Goal: Transaction & Acquisition: Purchase product/service

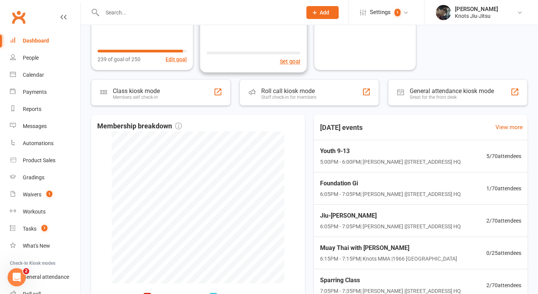
scroll to position [119, 0]
click at [187, 8] on input "text" at bounding box center [198, 12] width 197 height 11
click at [33, 75] on div "Calendar" at bounding box center [33, 75] width 21 height 6
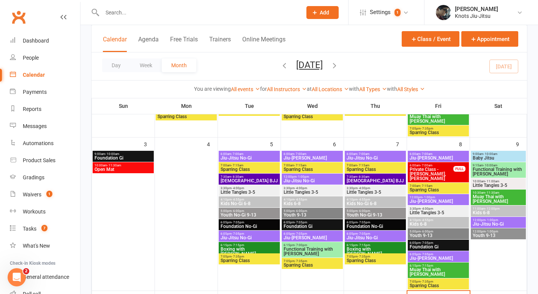
scroll to position [364, 0]
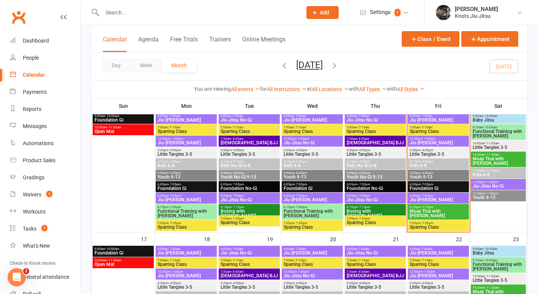
click at [428, 186] on span "Foundation Gi" at bounding box center [438, 188] width 58 height 5
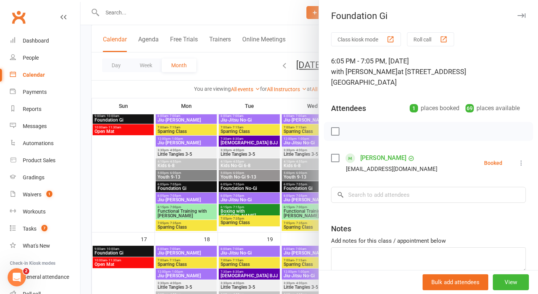
click at [146, 172] on div at bounding box center [310, 147] width 458 height 294
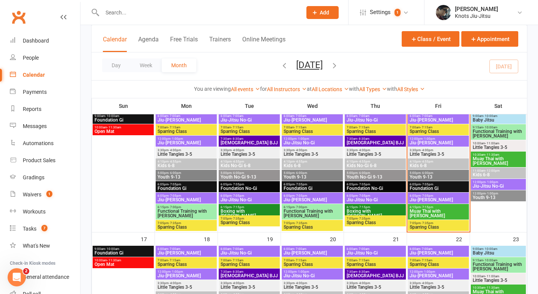
click at [427, 196] on span "- 7:05pm" at bounding box center [427, 195] width 13 height 3
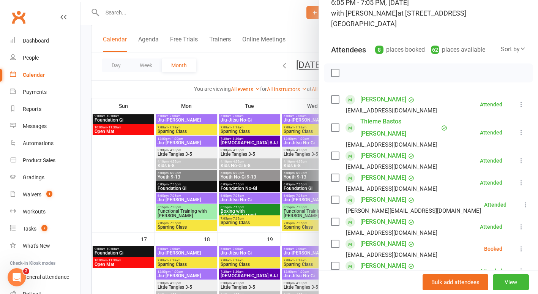
scroll to position [62, 0]
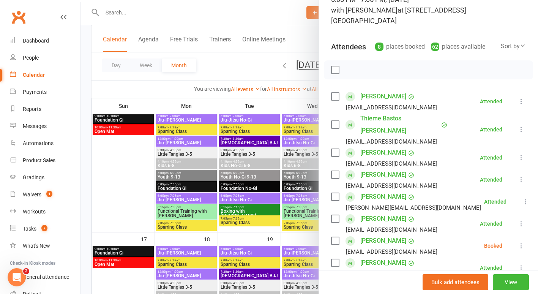
click at [373, 147] on link "Iuliia Dolgova" at bounding box center [383, 153] width 46 height 12
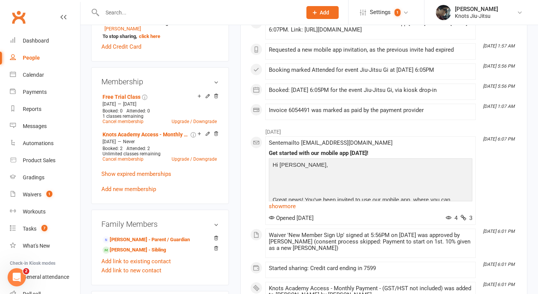
scroll to position [294, 0]
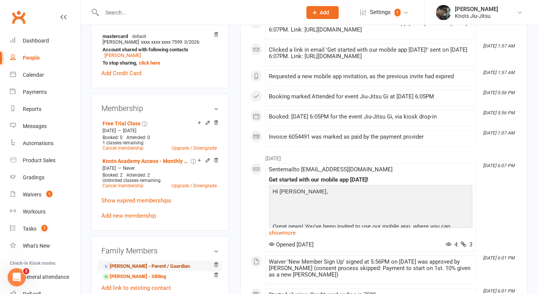
click at [170, 270] on link "Denis Dolgov - Parent / Guardian" at bounding box center [146, 266] width 87 height 8
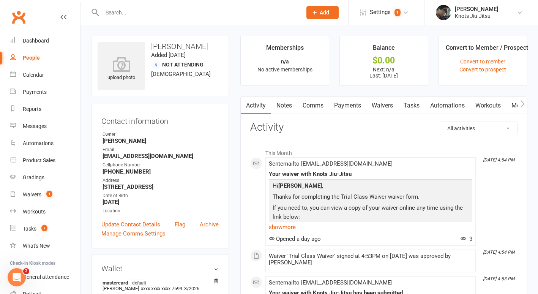
click at [384, 105] on link "Waivers" at bounding box center [383, 105] width 32 height 17
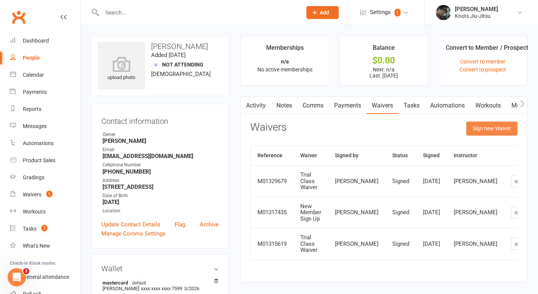
click at [482, 130] on button "Sign new Waiver" at bounding box center [491, 129] width 51 height 14
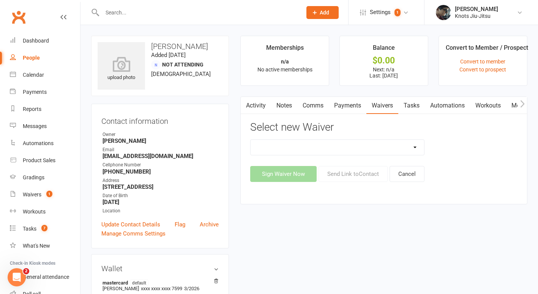
click at [301, 142] on select "Birthday Party Waiver Covid Vaccine Confirmation E.T.C. Partnership Member E.T.…" at bounding box center [338, 147] width 174 height 15
select select "6388"
click at [251, 140] on select "Birthday Party Waiver Covid Vaccine Confirmation E.T.C. Partnership Member E.T.…" at bounding box center [338, 147] width 174 height 15
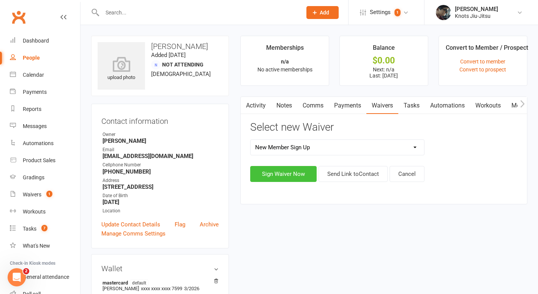
click at [303, 171] on button "Sign Waiver Now" at bounding box center [283, 174] width 66 height 16
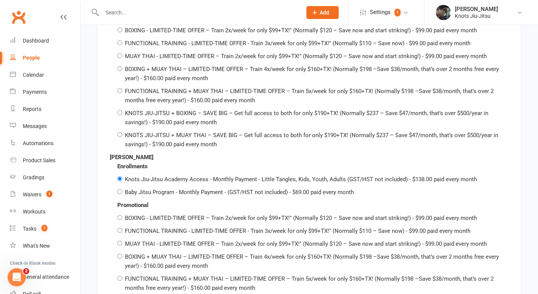
scroll to position [1347, 0]
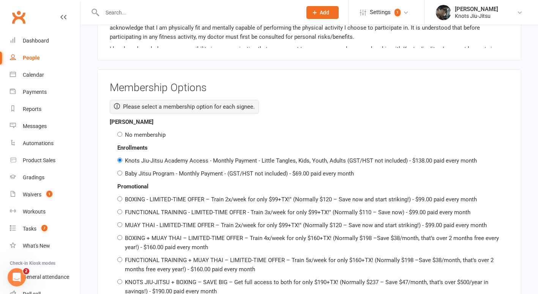
click at [160, 131] on label "No membership" at bounding box center [145, 134] width 41 height 7
click at [122, 132] on input "No membership" at bounding box center [119, 134] width 5 height 5
radio input "true"
radio input "false"
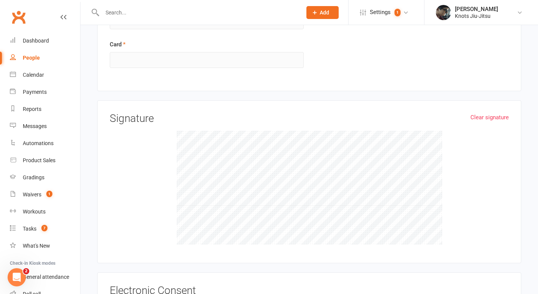
scroll to position [2377, 0]
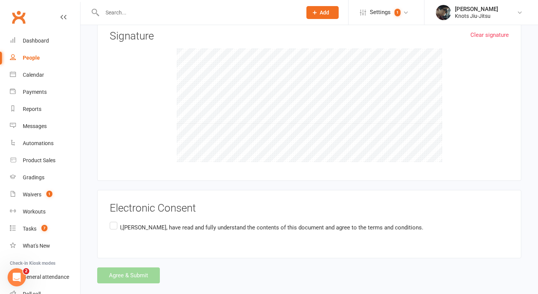
click at [113, 220] on label "I,Denis Dolgov , have read and fully understand the contents of this document a…" at bounding box center [267, 227] width 314 height 15
click at [113, 220] on input "I,Denis Dolgov , have read and fully understand the contents of this document a…" at bounding box center [112, 220] width 5 height 0
click at [122, 267] on button "Agree & Submit" at bounding box center [128, 275] width 63 height 16
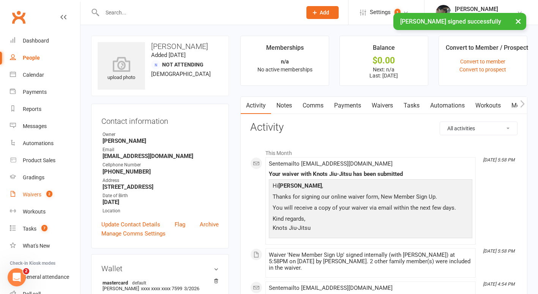
click at [33, 190] on link "Waivers 2" at bounding box center [45, 194] width 70 height 17
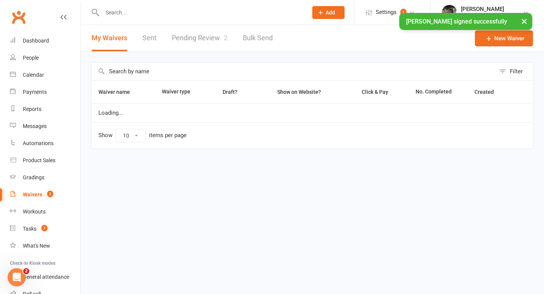
select select "100"
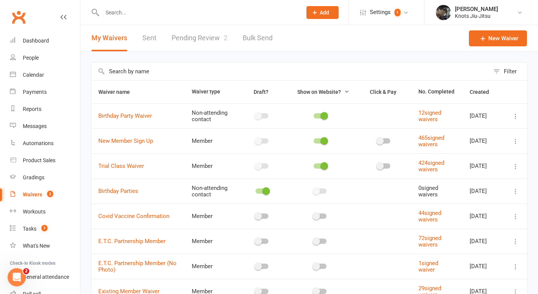
click at [38, 190] on link "Waivers 2" at bounding box center [45, 194] width 70 height 17
click at [39, 195] on div "Waivers" at bounding box center [32, 194] width 19 height 6
click at [25, 195] on div "Waivers" at bounding box center [32, 194] width 19 height 6
click at [181, 39] on link "Pending Review 2" at bounding box center [200, 38] width 56 height 26
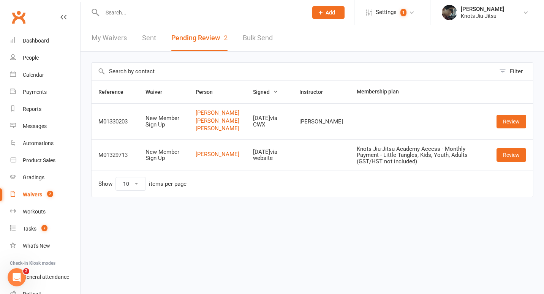
click at [350, 139] on td at bounding box center [420, 121] width 140 height 36
click at [507, 128] on link "Review" at bounding box center [511, 122] width 30 height 14
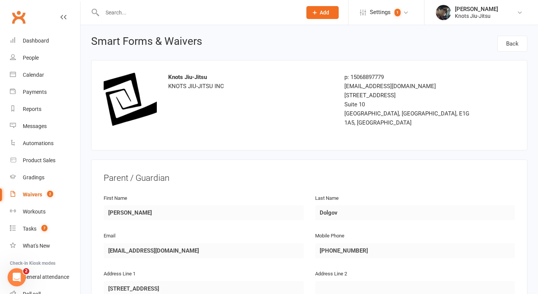
click at [128, 9] on input "text" at bounding box center [198, 12] width 197 height 11
type input "I"
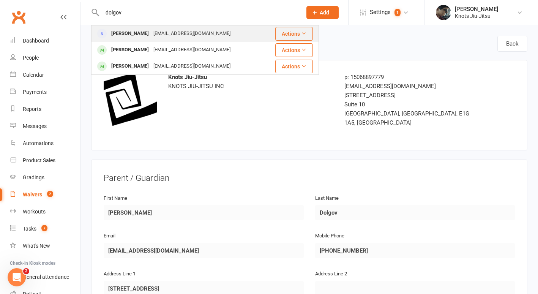
type input "dolgov"
click at [151, 33] on div "[EMAIL_ADDRESS][DOMAIN_NAME]" at bounding box center [192, 33] width 82 height 11
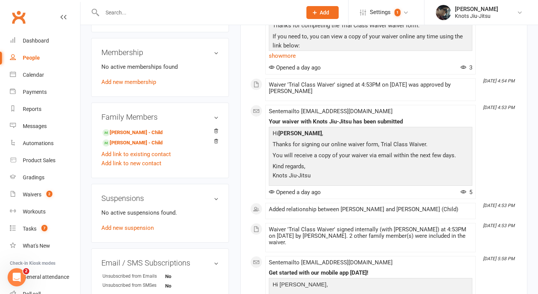
scroll to position [303, 0]
click at [131, 136] on link "Iuliia Dolgova - Child" at bounding box center [133, 132] width 60 height 8
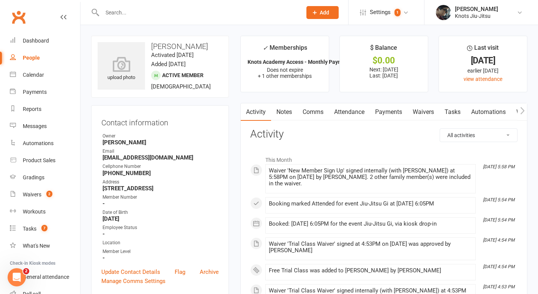
click at [398, 111] on link "Payments" at bounding box center [389, 111] width 38 height 17
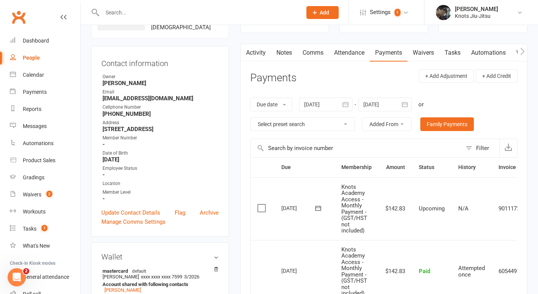
scroll to position [60, 0]
click at [36, 199] on link "Waivers 2" at bounding box center [45, 194] width 70 height 17
select select "100"
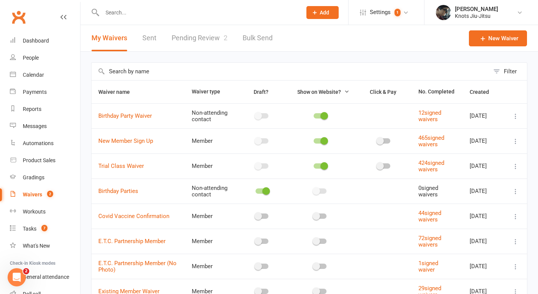
click at [187, 44] on link "Pending Review 2" at bounding box center [200, 38] width 56 height 26
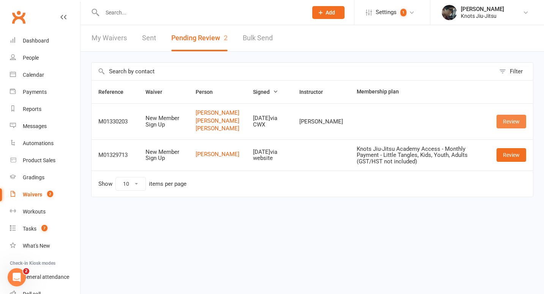
click at [515, 128] on link "Review" at bounding box center [511, 122] width 30 height 14
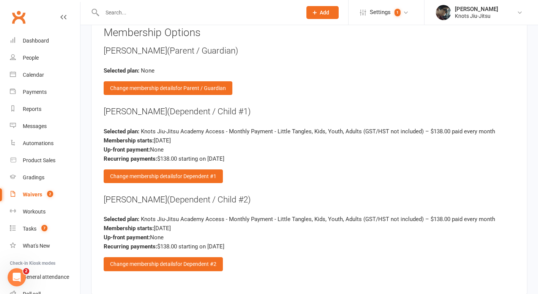
scroll to position [1076, 0]
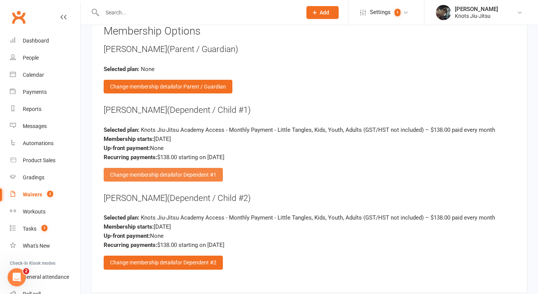
click at [140, 168] on div "Change membership details for Dependent #1" at bounding box center [163, 175] width 119 height 14
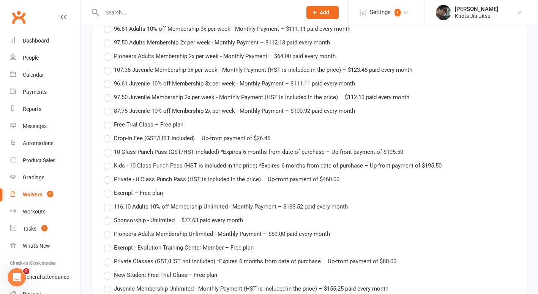
scroll to position [1186, 0]
click at [123, 120] on span "Free Trial Class – Free plan" at bounding box center [149, 124] width 70 height 8
click at [109, 120] on input "Free Trial Class – Free plan" at bounding box center [106, 120] width 5 height 0
type input "Free Trial Class"
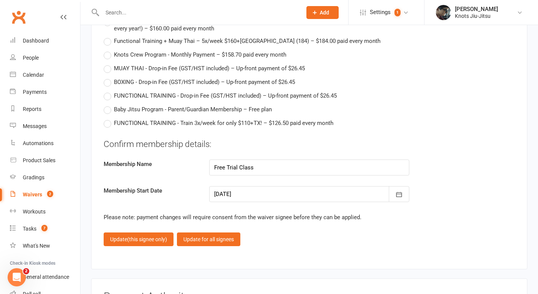
scroll to position [1991, 0]
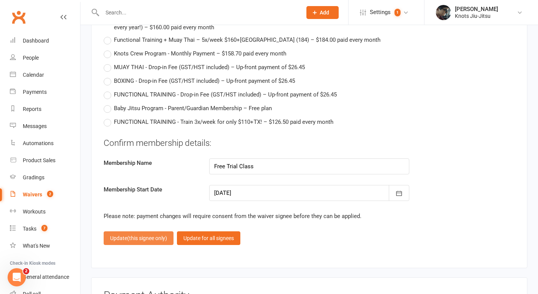
click at [139, 235] on span "(this signee only)" at bounding box center [147, 238] width 40 height 6
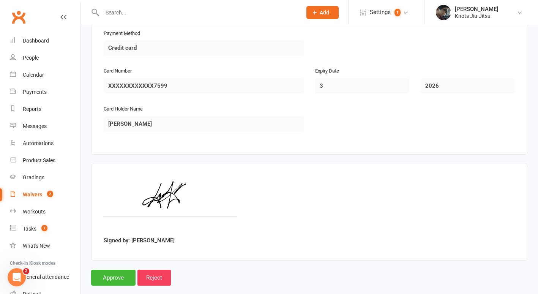
scroll to position [1111, 0]
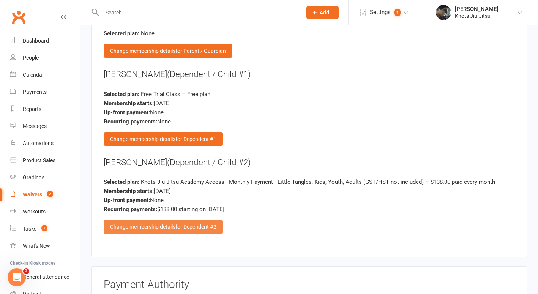
click at [145, 220] on div "Change membership details for Dependent #2" at bounding box center [163, 227] width 119 height 14
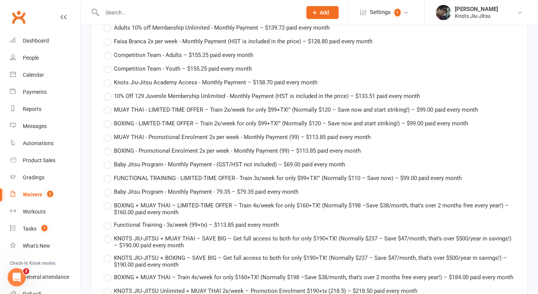
scroll to position [1705, 0]
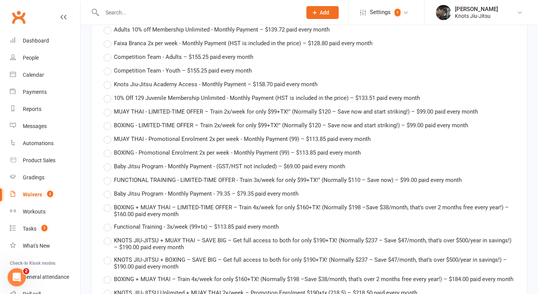
click at [197, 80] on span "Knots Jiu-Jitsu Academy Access - Monthly Payment – $158.70 paid every month" at bounding box center [216, 84] width 204 height 8
click at [109, 80] on input "Knots Jiu-Jitsu Academy Access - Monthly Payment – $158.70 paid every month" at bounding box center [106, 80] width 5 height 0
type input "Knots Jiu-Jitsu Academy Access - Monthly Payment"
type input "158.7"
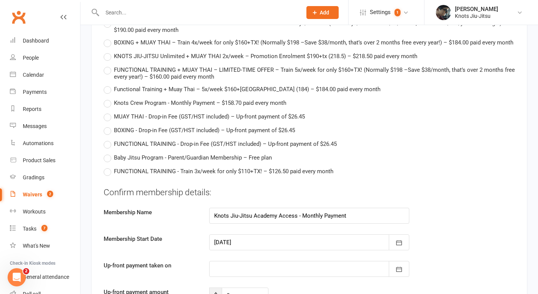
scroll to position [1997, 0]
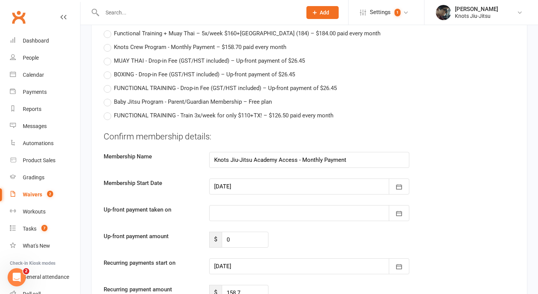
click at [295, 180] on div at bounding box center [309, 187] width 200 height 16
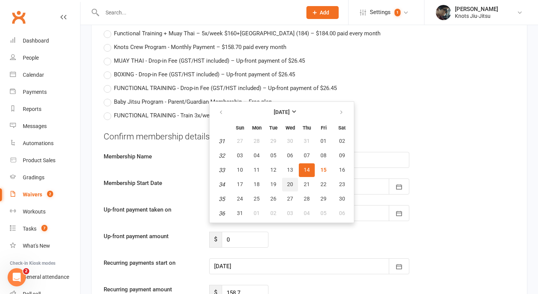
click at [286, 178] on button "20" at bounding box center [290, 185] width 16 height 14
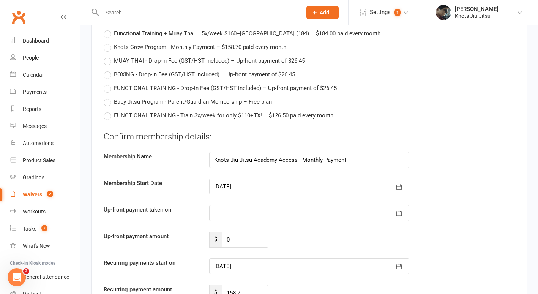
type input "20 Aug 2025"
click at [261, 205] on div at bounding box center [309, 213] width 200 height 16
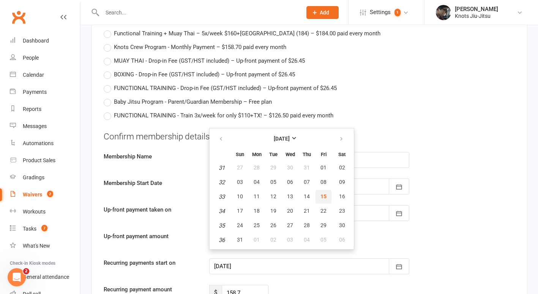
click at [324, 193] on span "15" at bounding box center [324, 196] width 6 height 6
type input "[DATE]"
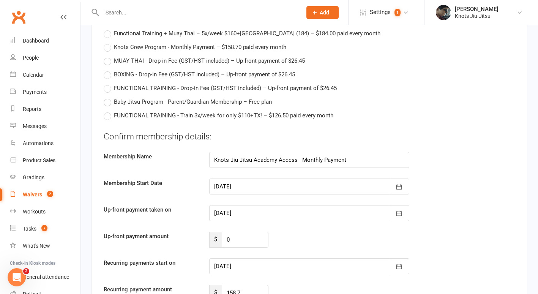
scroll to position [2082, 0]
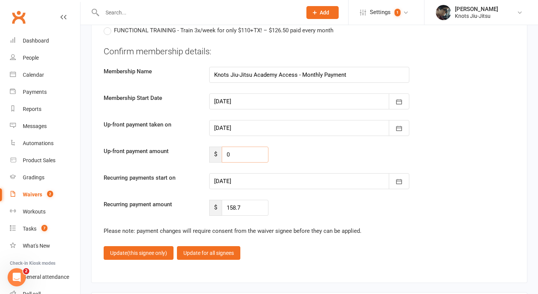
click at [241, 147] on input "0" at bounding box center [245, 155] width 47 height 16
type input "50.68"
click at [267, 173] on div at bounding box center [309, 181] width 200 height 16
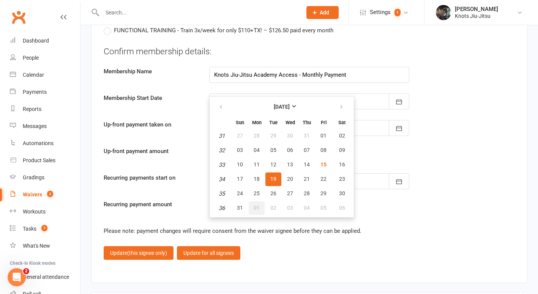
click at [255, 205] on span "01" at bounding box center [257, 208] width 6 height 6
type input "01 Sep 2025"
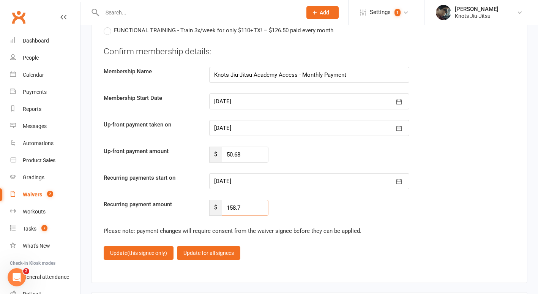
drag, startPoint x: 248, startPoint y: 203, endPoint x: 218, endPoint y: 200, distance: 30.2
click at [218, 200] on div "$ 158.7" at bounding box center [238, 208] width 59 height 16
type input "142.83"
click at [133, 247] on button "Update (this signee only)" at bounding box center [139, 253] width 70 height 14
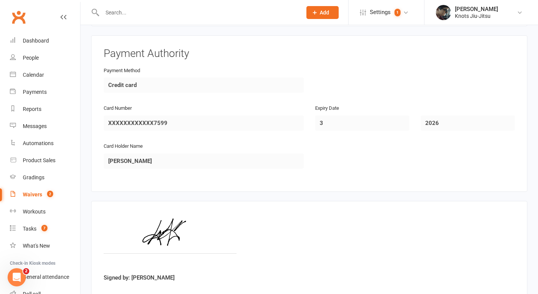
scroll to position [1379, 0]
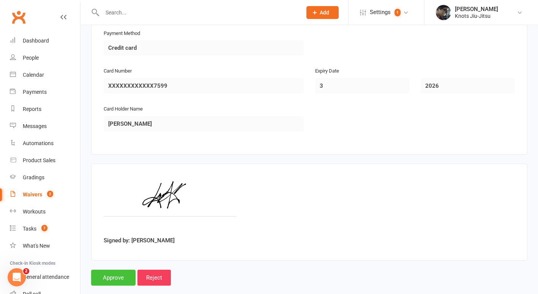
click at [120, 270] on input "Approve" at bounding box center [113, 278] width 44 height 16
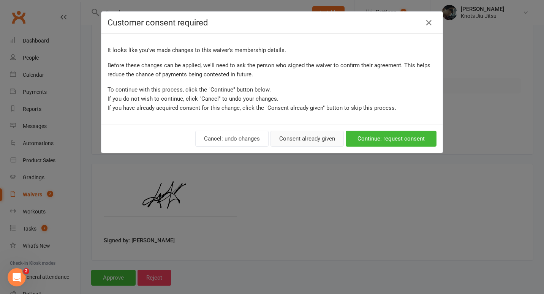
click at [325, 138] on button "Consent already given" at bounding box center [306, 139] width 73 height 16
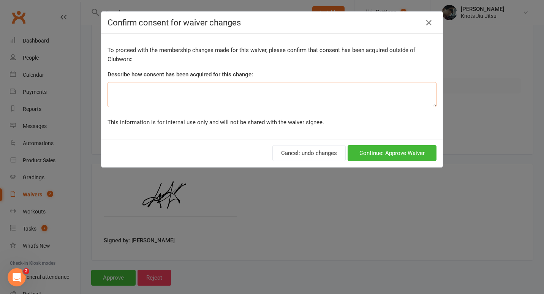
click at [292, 92] on textarea at bounding box center [271, 94] width 329 height 25
type textarea "Prorated"
click at [369, 155] on button "Continue: Approve Waiver" at bounding box center [392, 153] width 89 height 16
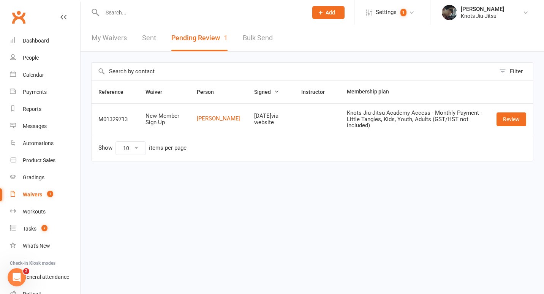
drag, startPoint x: 277, startPoint y: 127, endPoint x: 210, endPoint y: 15, distance: 129.9
drag, startPoint x: 210, startPoint y: 15, endPoint x: 183, endPoint y: 13, distance: 27.5
click at [183, 13] on input "text" at bounding box center [201, 12] width 202 height 11
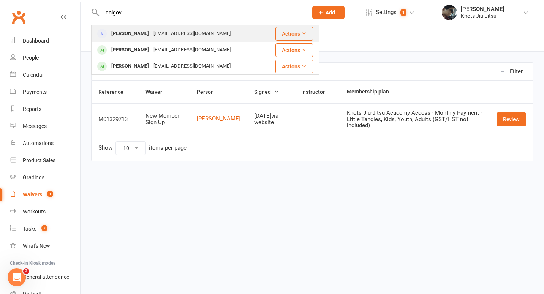
type input "dolgov"
click at [165, 33] on div "[EMAIL_ADDRESS][DOMAIN_NAME]" at bounding box center [192, 33] width 82 height 11
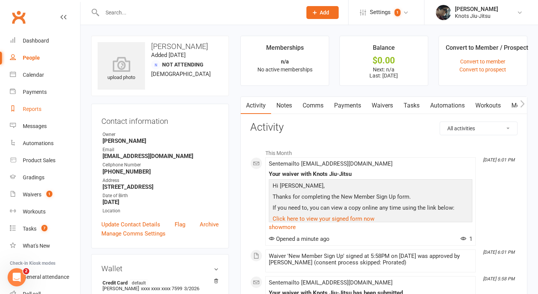
click at [37, 111] on div "Reports" at bounding box center [32, 109] width 19 height 6
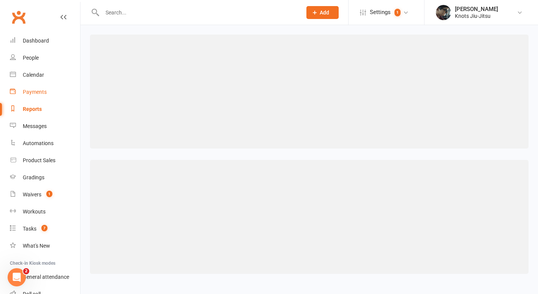
click at [46, 90] on div "Payments" at bounding box center [35, 92] width 24 height 6
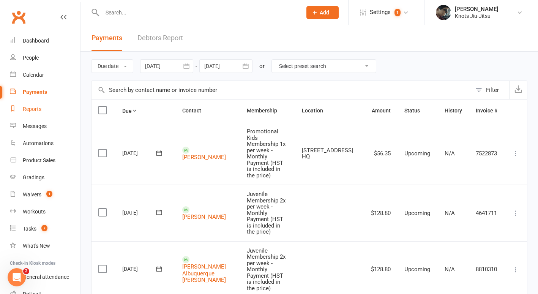
click at [31, 114] on link "Reports" at bounding box center [45, 109] width 70 height 17
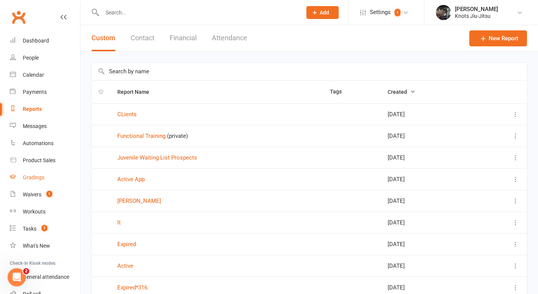
click at [40, 177] on div "Gradings" at bounding box center [34, 177] width 22 height 6
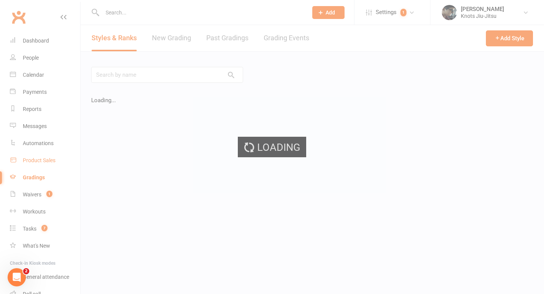
click at [43, 163] on ui-view "Prospect Member Non-attending contact Class / event Appointment Grading event T…" at bounding box center [272, 131] width 544 height 258
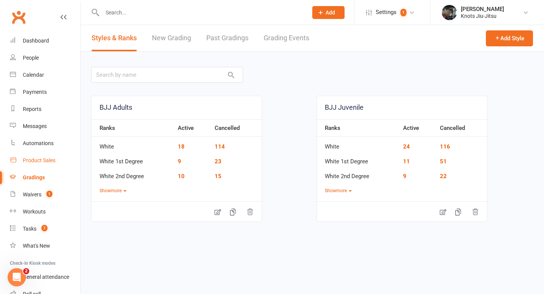
click at [43, 163] on div "Product Sales" at bounding box center [39, 160] width 33 height 6
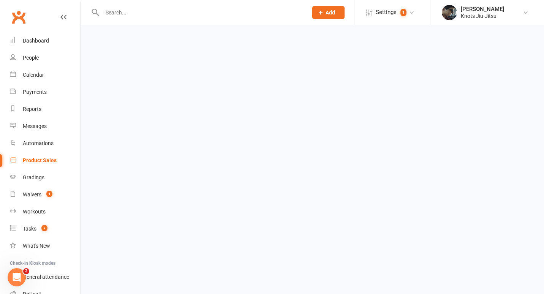
select select "100"
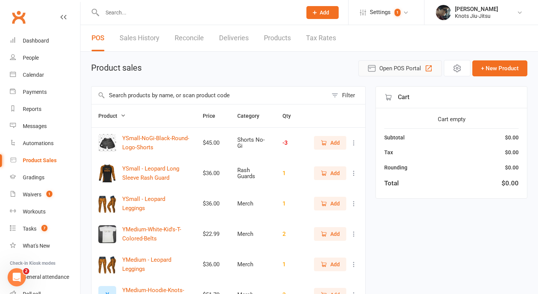
click at [431, 69] on icon "button" at bounding box center [429, 68] width 6 height 6
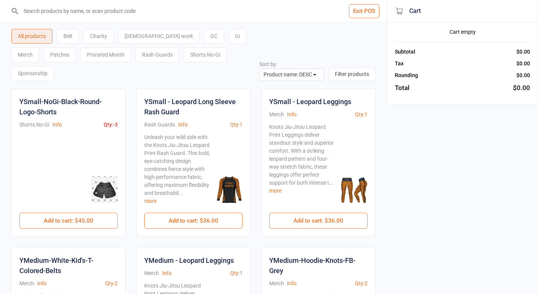
select select "name-desc"
click at [162, 7] on input "search" at bounding box center [198, 11] width 357 height 22
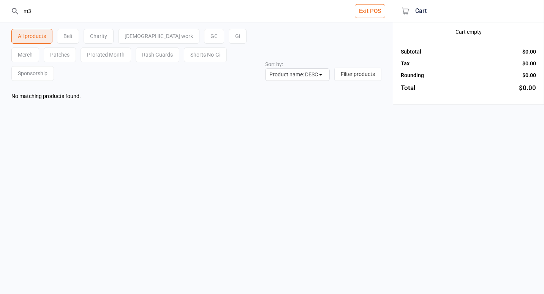
type input "m3"
click at [362, 68] on button "Filter products" at bounding box center [357, 74] width 47 height 13
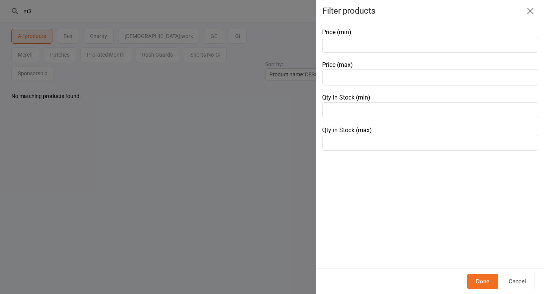
click at [270, 77] on div at bounding box center [272, 147] width 544 height 294
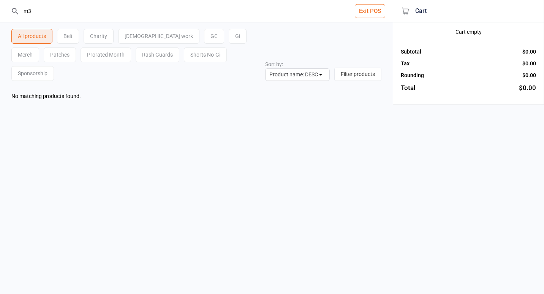
click at [374, 11] on button "Exit POS" at bounding box center [370, 11] width 30 height 14
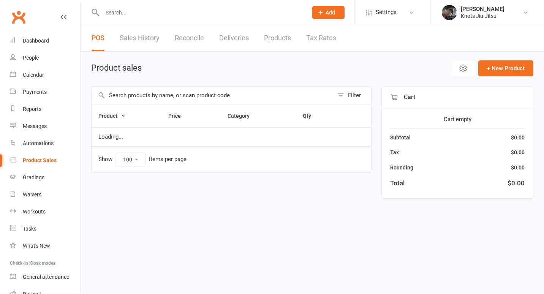
select select "100"
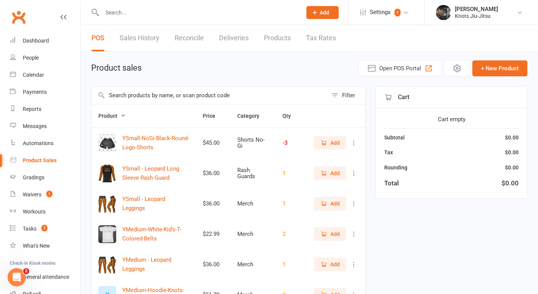
click at [289, 38] on link "Products" at bounding box center [277, 38] width 27 height 26
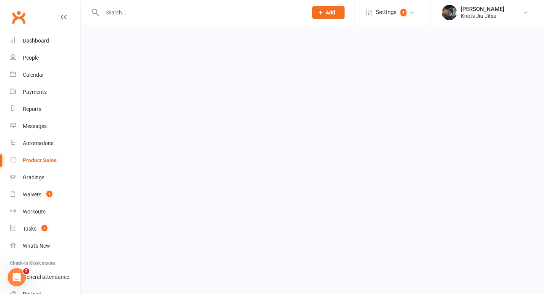
select select "100"
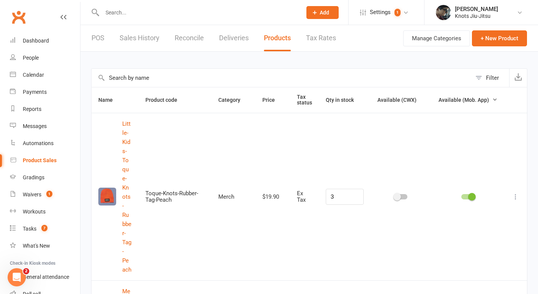
click at [255, 76] on input "text" at bounding box center [282, 78] width 380 height 18
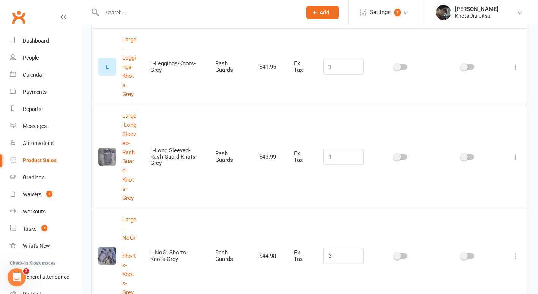
scroll to position [1923, 0]
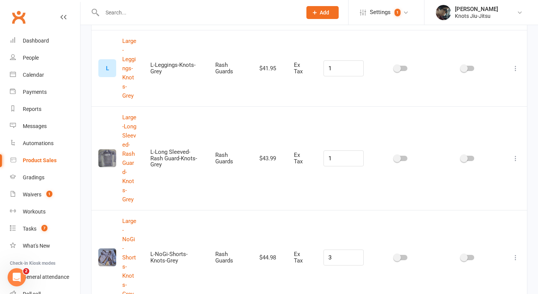
click at [138, 13] on input "text" at bounding box center [198, 12] width 197 height 11
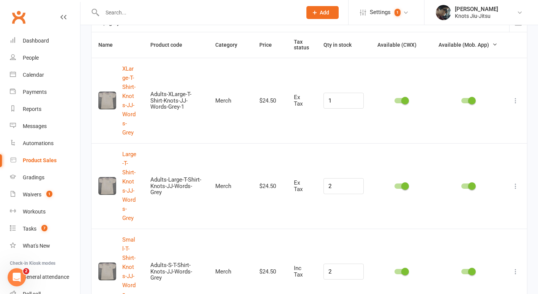
scroll to position [0, 0]
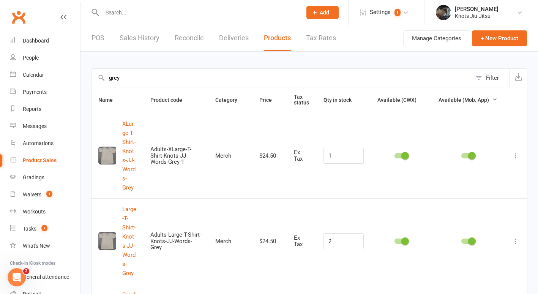
drag, startPoint x: 127, startPoint y: 81, endPoint x: 75, endPoint y: 72, distance: 52.5
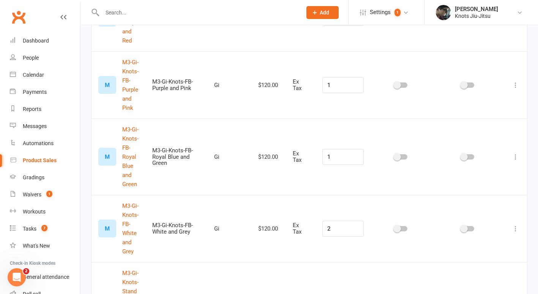
scroll to position [374, 0]
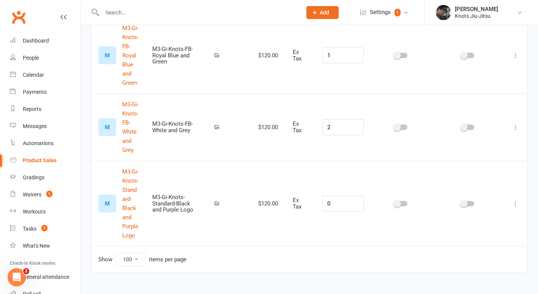
type input "m3-"
click at [473, 127] on div at bounding box center [467, 127] width 13 height 5
click at [461, 126] on input "checkbox" at bounding box center [461, 126] width 0 height 0
click at [474, 127] on span at bounding box center [472, 127] width 8 height 8
click at [461, 126] on input "checkbox" at bounding box center [461, 126] width 0 height 0
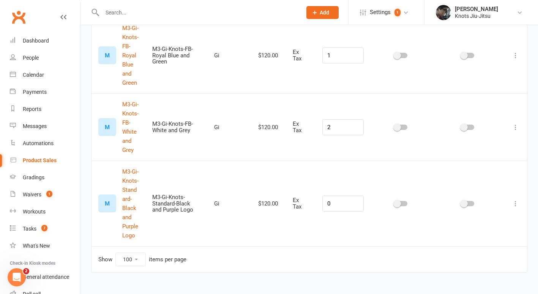
click at [406, 125] on div at bounding box center [401, 127] width 13 height 5
click at [395, 126] on input "checkbox" at bounding box center [395, 126] width 0 height 0
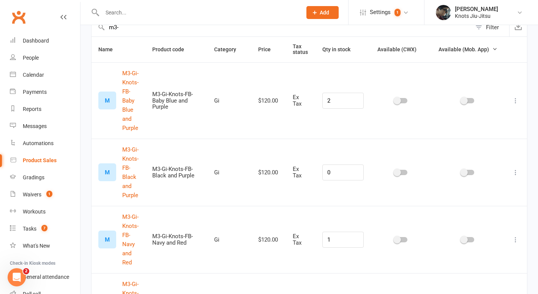
scroll to position [0, 0]
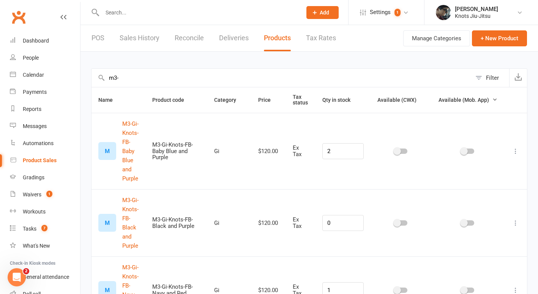
click at [103, 34] on link "POS" at bounding box center [98, 38] width 13 height 26
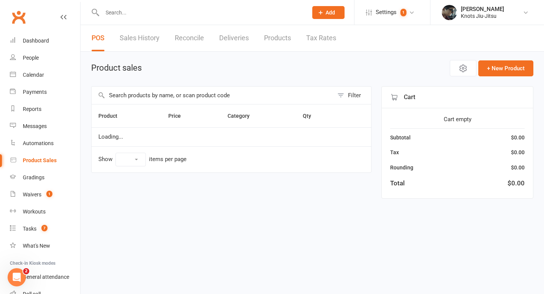
select select "100"
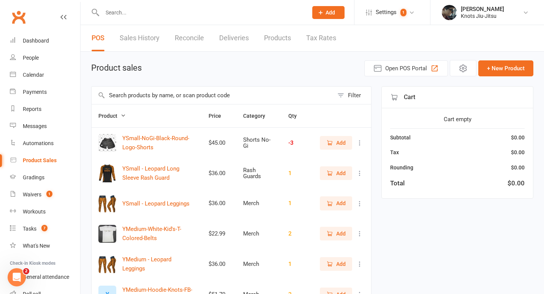
click at [131, 99] on input "text" at bounding box center [213, 95] width 242 height 17
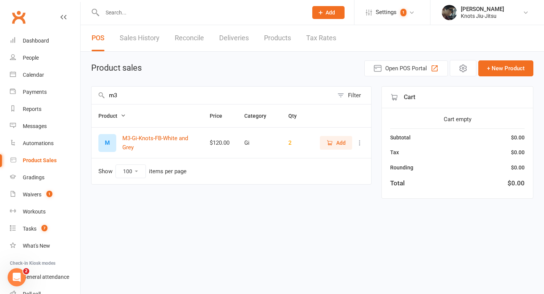
click at [331, 142] on icon "button" at bounding box center [329, 142] width 7 height 7
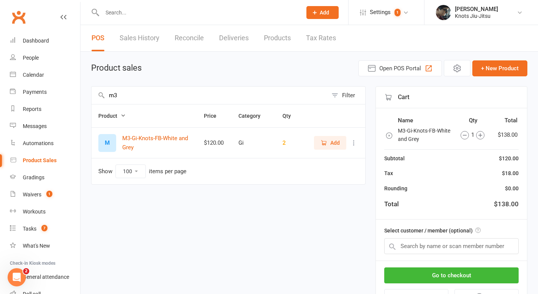
drag, startPoint x: 185, startPoint y: 101, endPoint x: 105, endPoint y: 121, distance: 82.2
click at [105, 121] on div "m3 Filter Product Price Category Qty M M3-Gi-Knots-FB-White and Grey $120.00 Gi…" at bounding box center [228, 199] width 275 height 226
type input "m4-"
click at [291, 36] on link "Products" at bounding box center [277, 38] width 27 height 26
click at [280, 47] on link "Products" at bounding box center [277, 38] width 27 height 26
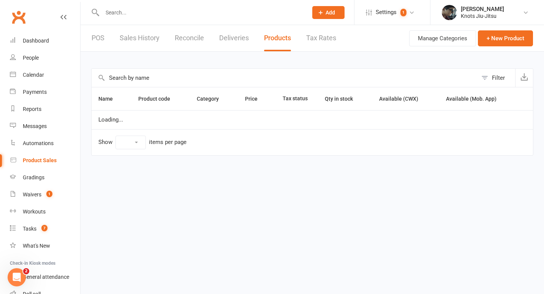
select select "100"
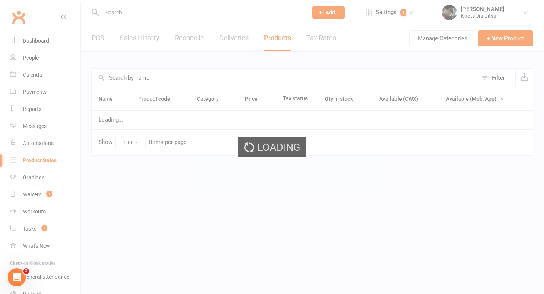
click at [265, 89] on ui-view "Prospect Member Non-attending contact Class / event Appointment Grading event T…" at bounding box center [272, 84] width 544 height 164
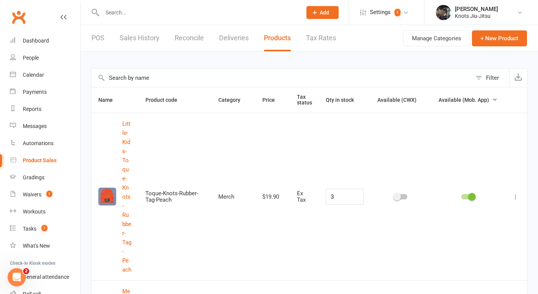
click at [266, 86] on input "text" at bounding box center [282, 78] width 380 height 18
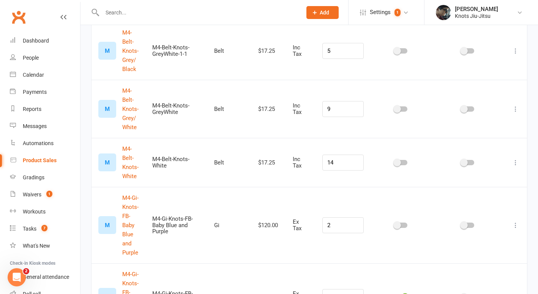
scroll to position [141, 0]
type input "m4"
click at [408, 169] on td at bounding box center [401, 161] width 61 height 49
click at [406, 161] on div at bounding box center [401, 162] width 13 height 5
click at [395, 161] on input "checkbox" at bounding box center [395, 161] width 0 height 0
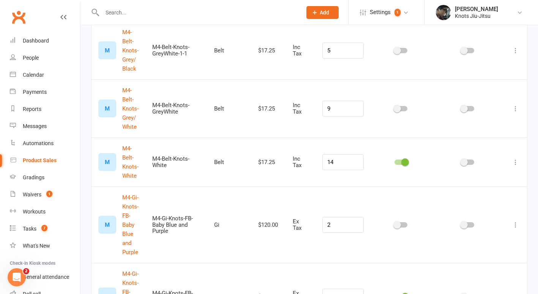
scroll to position [0, 0]
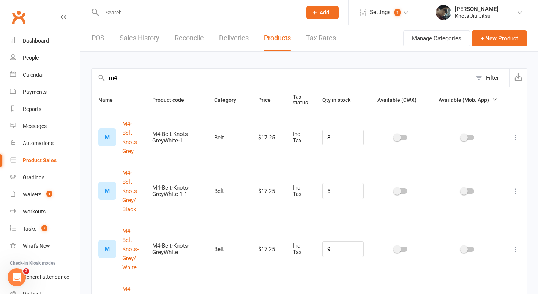
click at [99, 40] on link "POS" at bounding box center [98, 38] width 13 height 26
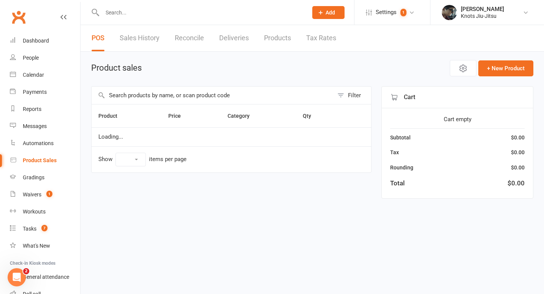
select select "100"
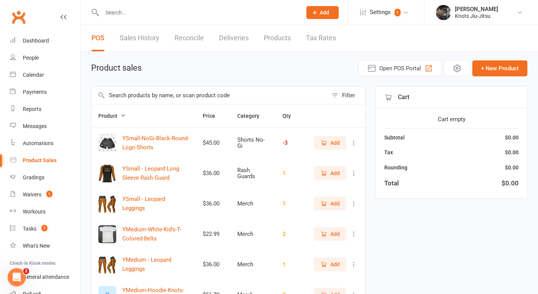
click at [290, 94] on input "text" at bounding box center [210, 95] width 236 height 17
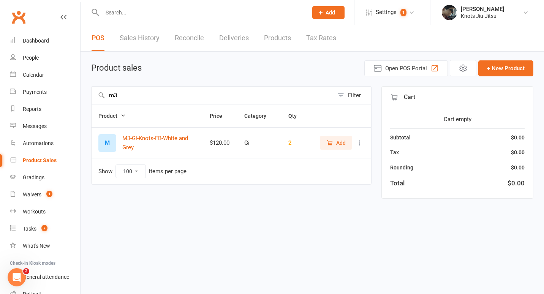
click at [336, 140] on span "Add" at bounding box center [340, 143] width 9 height 8
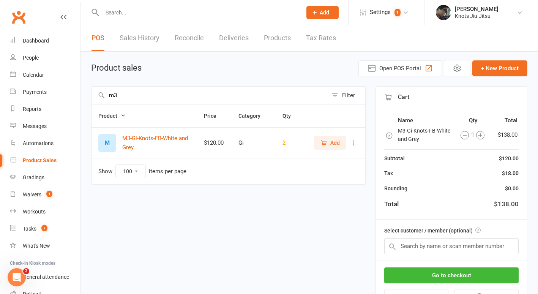
click at [264, 96] on input "m3" at bounding box center [210, 95] width 236 height 17
type input "m4"
click at [332, 169] on span "Add" at bounding box center [334, 173] width 9 height 8
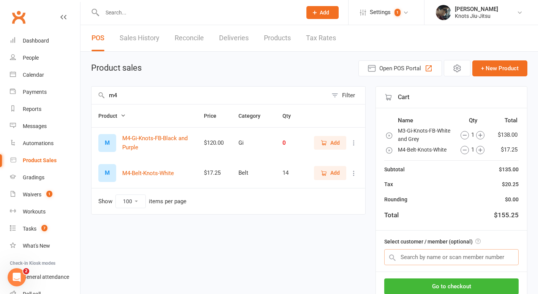
click at [425, 258] on input "text" at bounding box center [451, 257] width 134 height 16
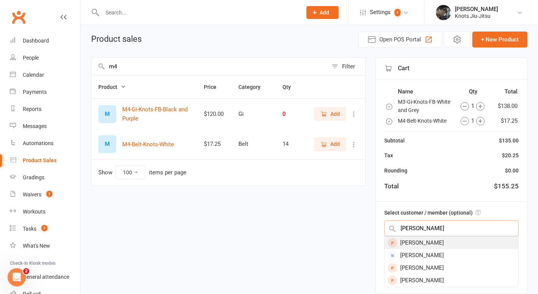
scroll to position [29, 0]
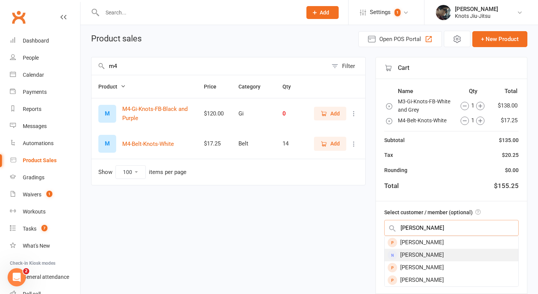
type input "denis"
click at [422, 252] on div "Denis Dolgov" at bounding box center [452, 255] width 134 height 13
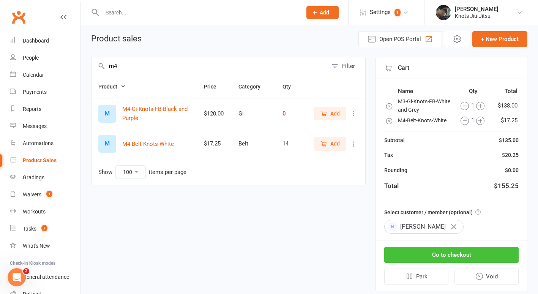
click at [421, 251] on button "Go to checkout" at bounding box center [451, 255] width 134 height 16
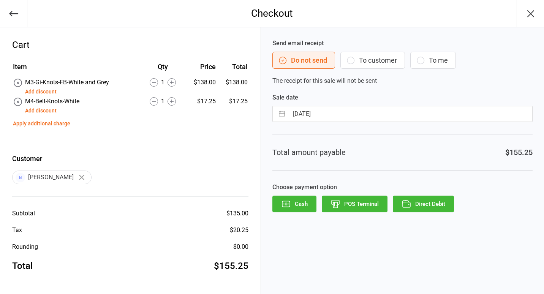
click at [364, 58] on button "To customer" at bounding box center [372, 60] width 65 height 17
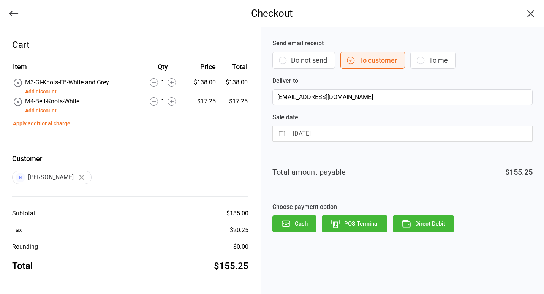
click at [414, 217] on button "Direct Debit" at bounding box center [423, 223] width 61 height 17
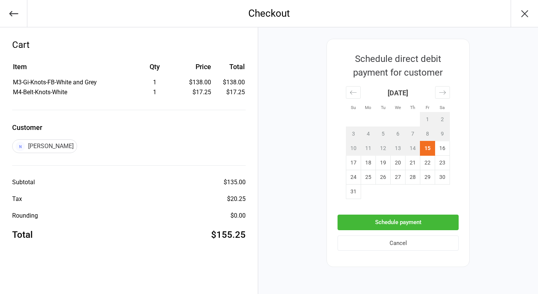
click at [394, 224] on button "Schedule payment" at bounding box center [398, 223] width 121 height 16
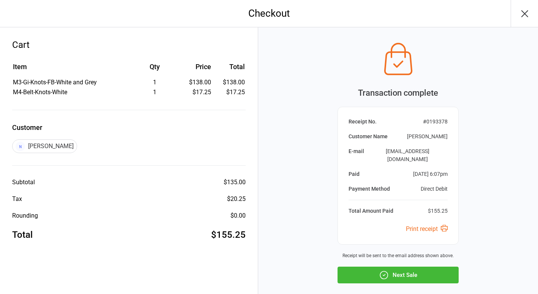
scroll to position [31, 0]
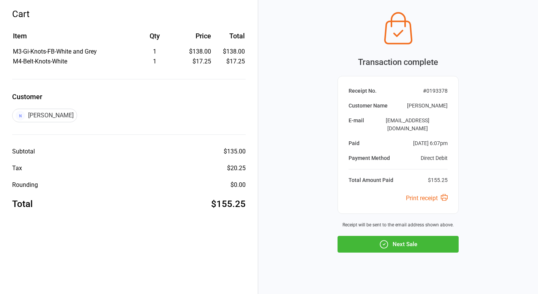
click at [395, 236] on button "Next Sale" at bounding box center [398, 244] width 121 height 17
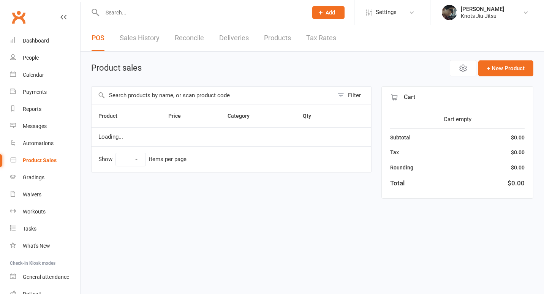
select select "100"
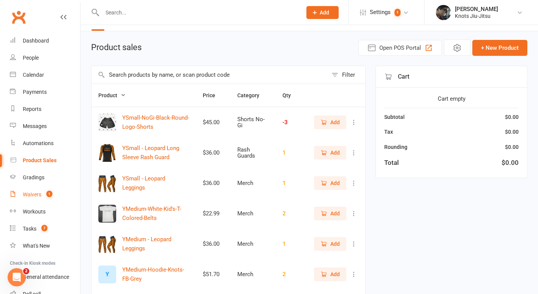
click at [38, 194] on div "Waivers" at bounding box center [32, 194] width 19 height 6
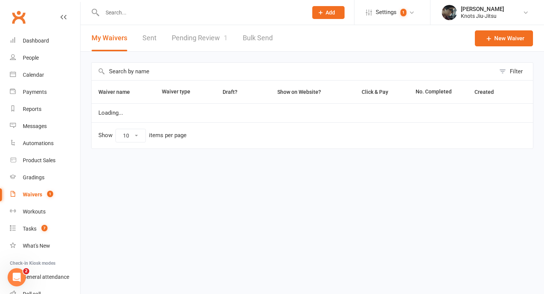
select select "100"
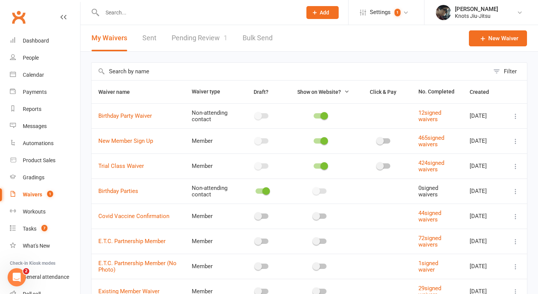
click at [226, 41] on span "1" at bounding box center [226, 38] width 4 height 8
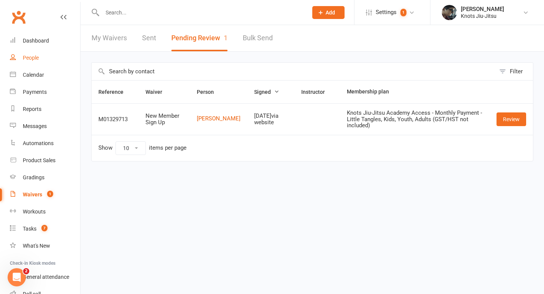
click at [35, 59] on div "People" at bounding box center [31, 58] width 16 height 6
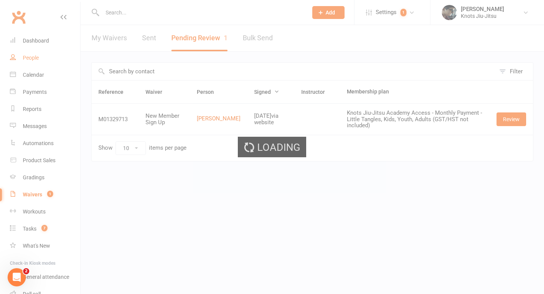
select select "100"
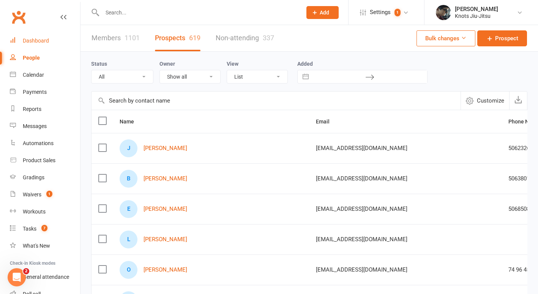
click at [36, 43] on div "Dashboard" at bounding box center [36, 41] width 26 height 6
